Goal: Use online tool/utility

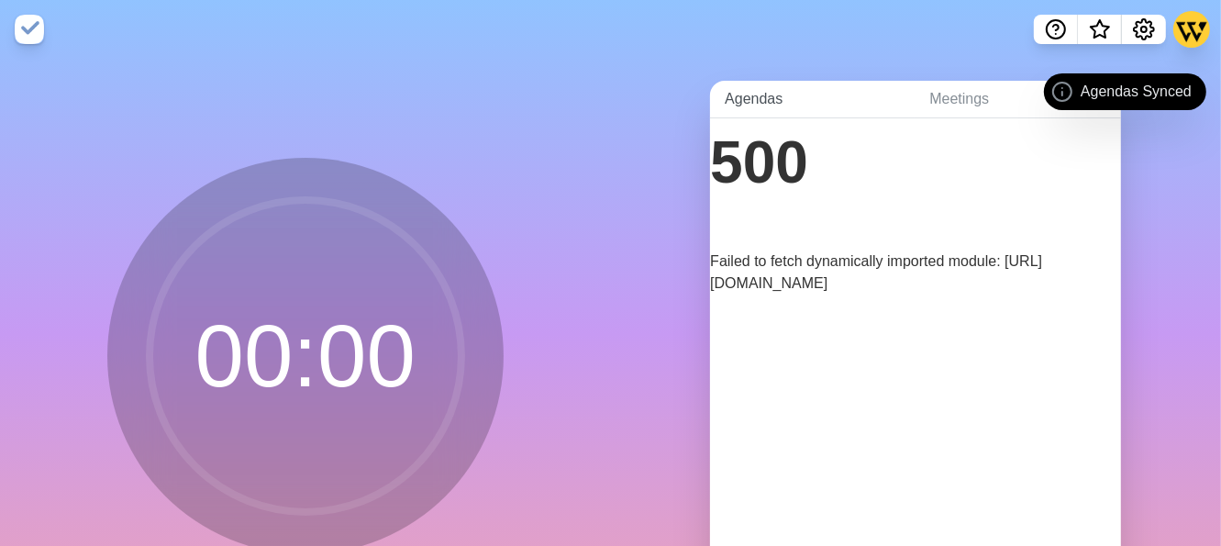
click at [790, 89] on link "Agendas" at bounding box center [812, 100] width 205 height 38
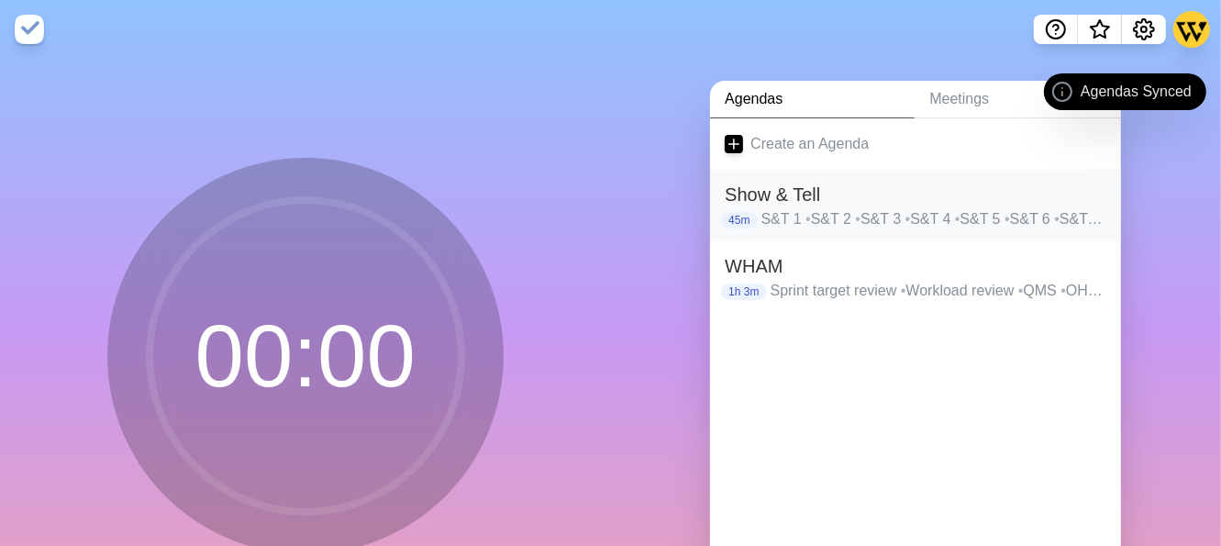
click at [855, 199] on h2 "Show & Tell" at bounding box center [916, 195] width 382 height 28
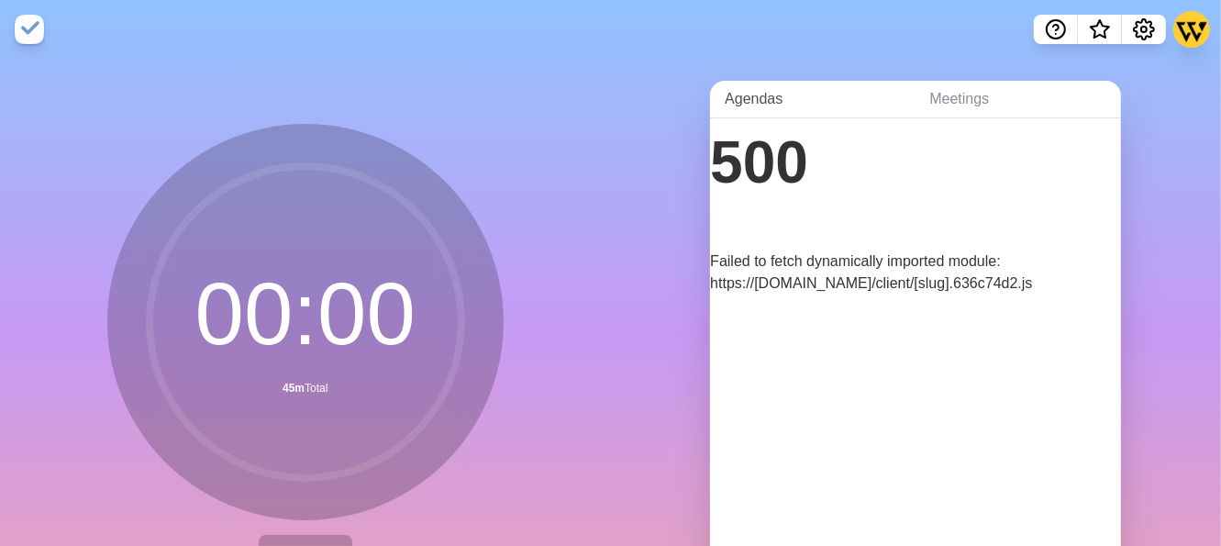
click at [748, 100] on link "Agendas" at bounding box center [812, 100] width 205 height 38
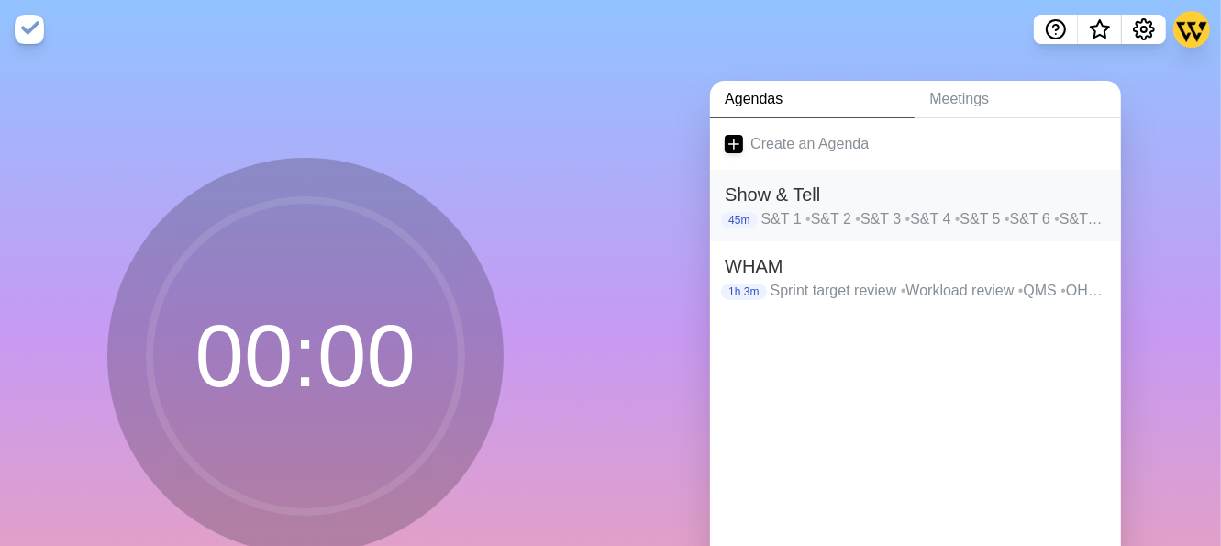
click at [839, 190] on h2 "Show & Tell" at bounding box center [916, 195] width 382 height 28
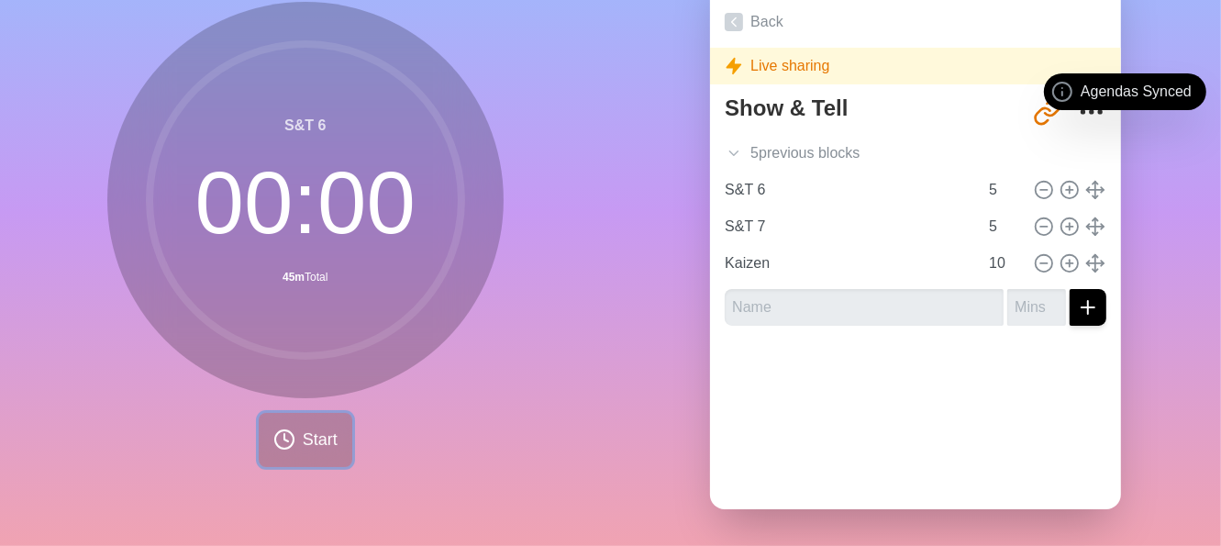
click at [308, 427] on span "Start" at bounding box center [320, 439] width 35 height 25
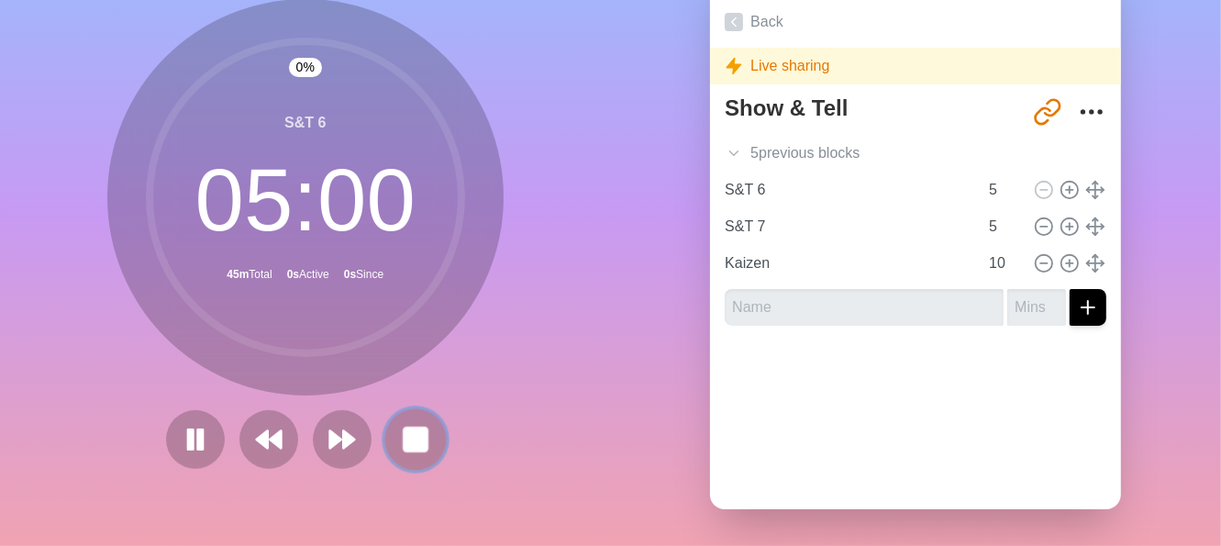
click at [419, 435] on rect at bounding box center [415, 438] width 23 height 23
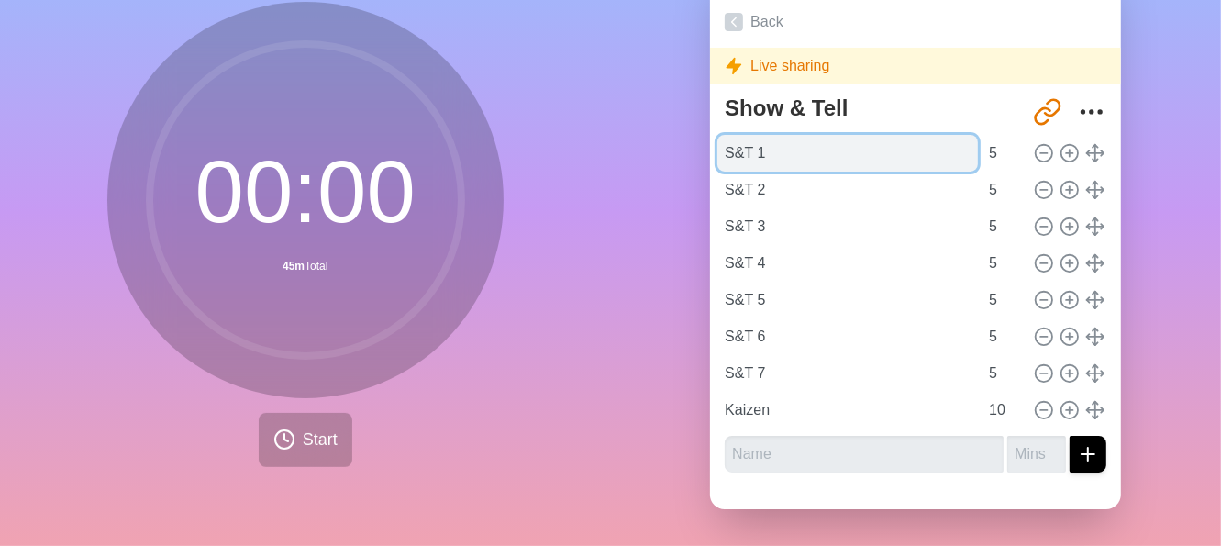
click at [867, 147] on input "S&T 1" at bounding box center [847, 153] width 260 height 37
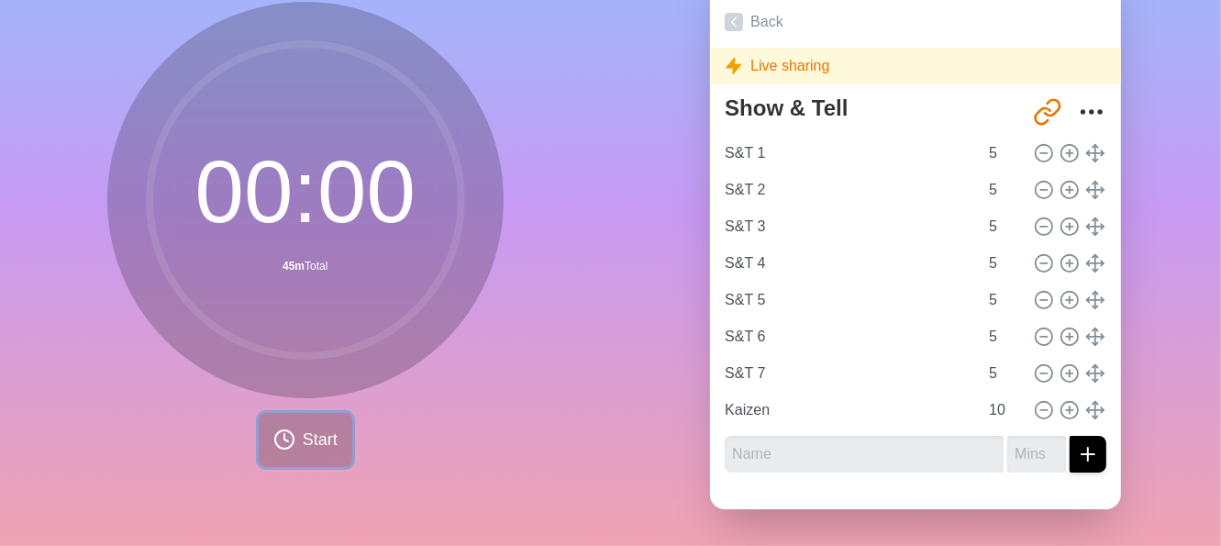
click at [274, 437] on button "Start" at bounding box center [306, 440] width 94 height 54
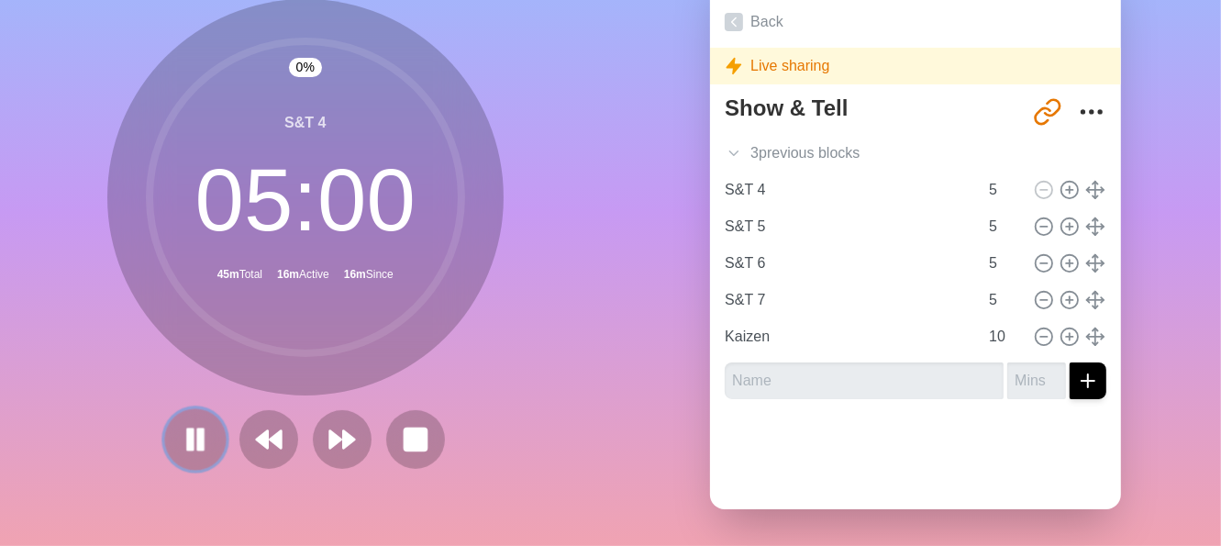
click at [169, 425] on button at bounding box center [194, 438] width 61 height 61
click at [194, 436] on icon at bounding box center [195, 439] width 31 height 31
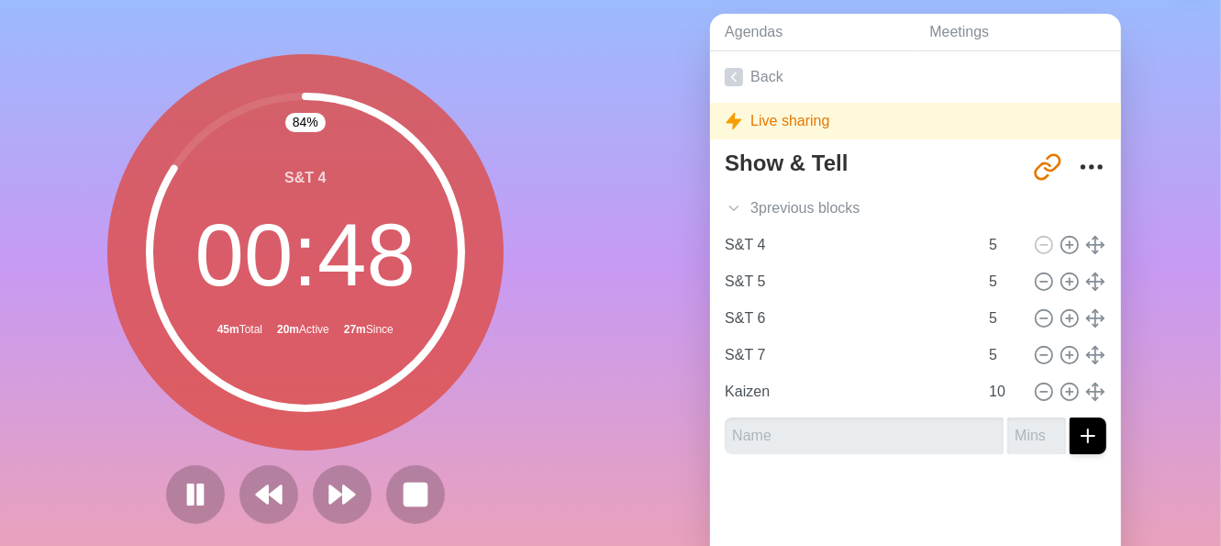
scroll to position [0, 0]
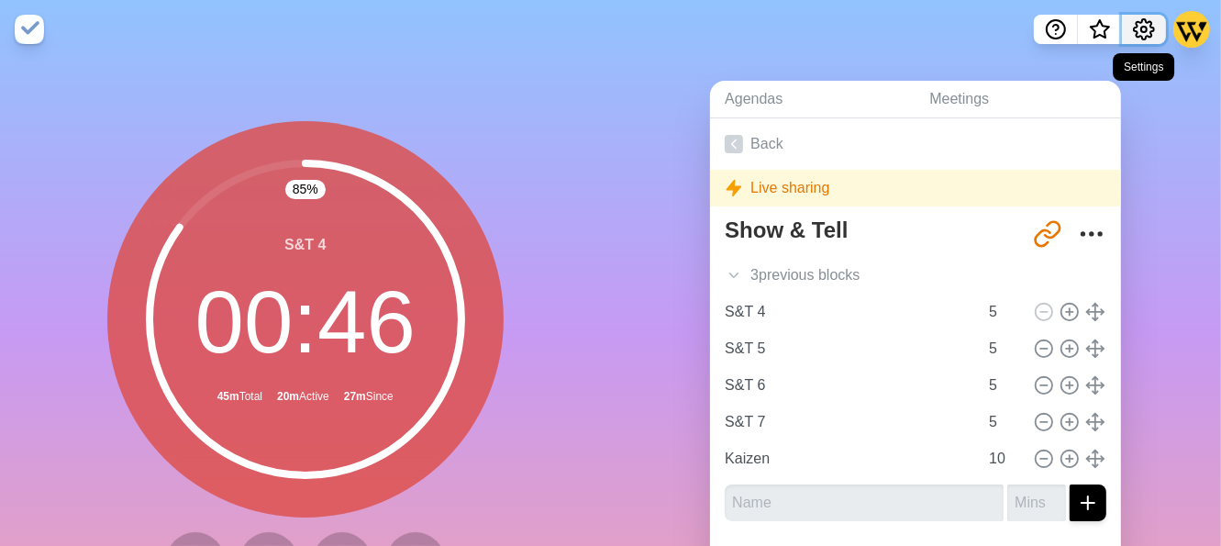
click at [1139, 27] on icon "Settings" at bounding box center [1144, 29] width 22 height 22
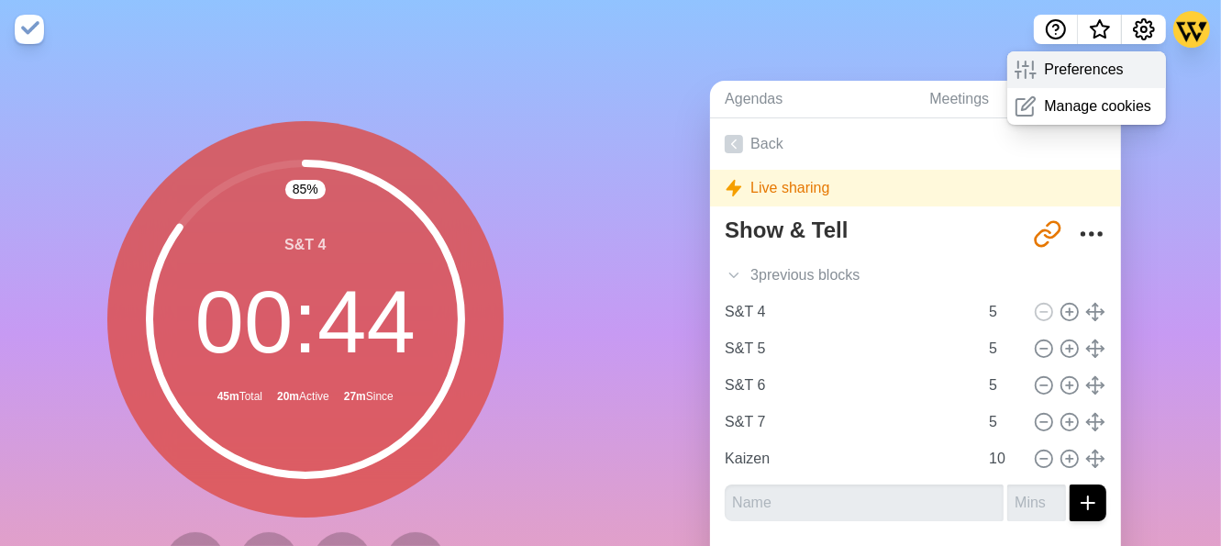
click at [1090, 71] on p "Preferences" at bounding box center [1083, 70] width 79 height 22
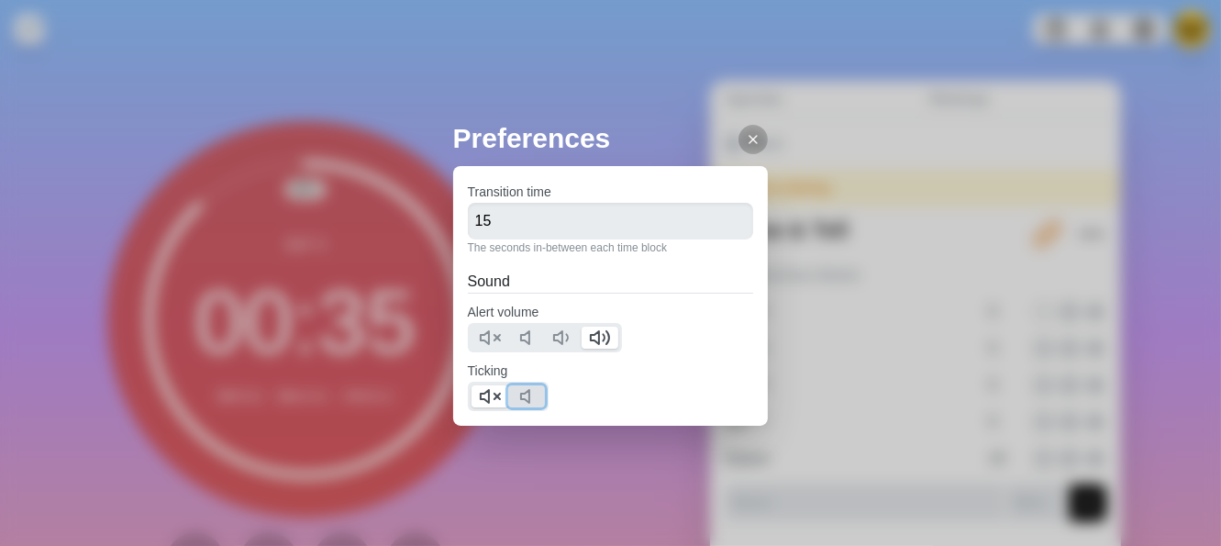
click at [533, 395] on icon at bounding box center [530, 396] width 22 height 22
click at [508, 393] on button at bounding box center [526, 396] width 37 height 22
click at [500, 392] on button at bounding box center [489, 396] width 37 height 22
click at [749, 136] on line at bounding box center [752, 139] width 7 height 7
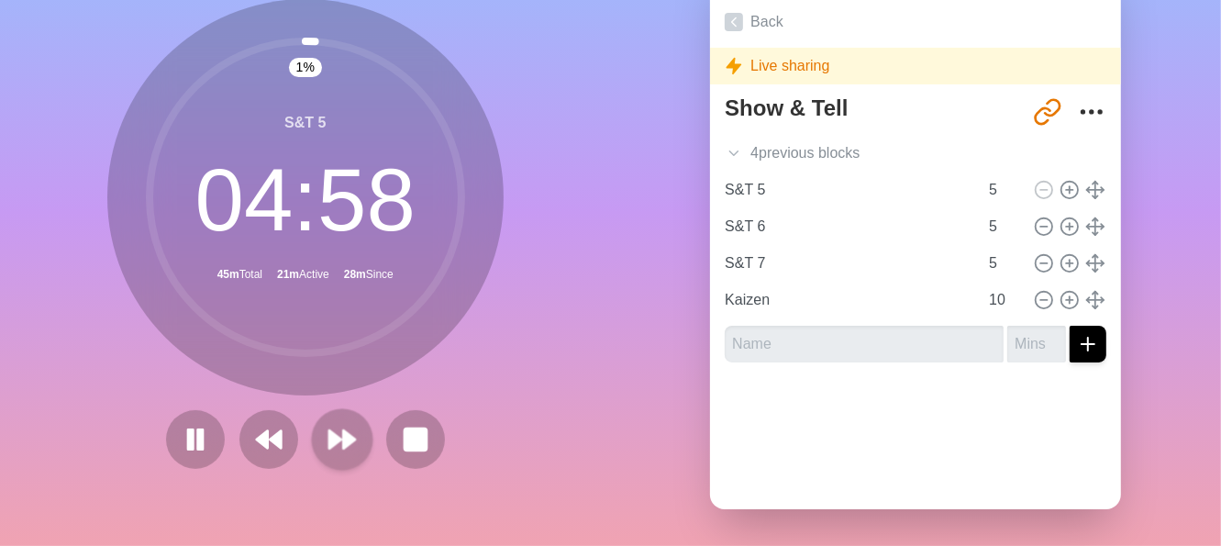
scroll to position [137, 0]
click at [166, 440] on button at bounding box center [194, 438] width 61 height 61
